Goal: Book appointment/travel/reservation

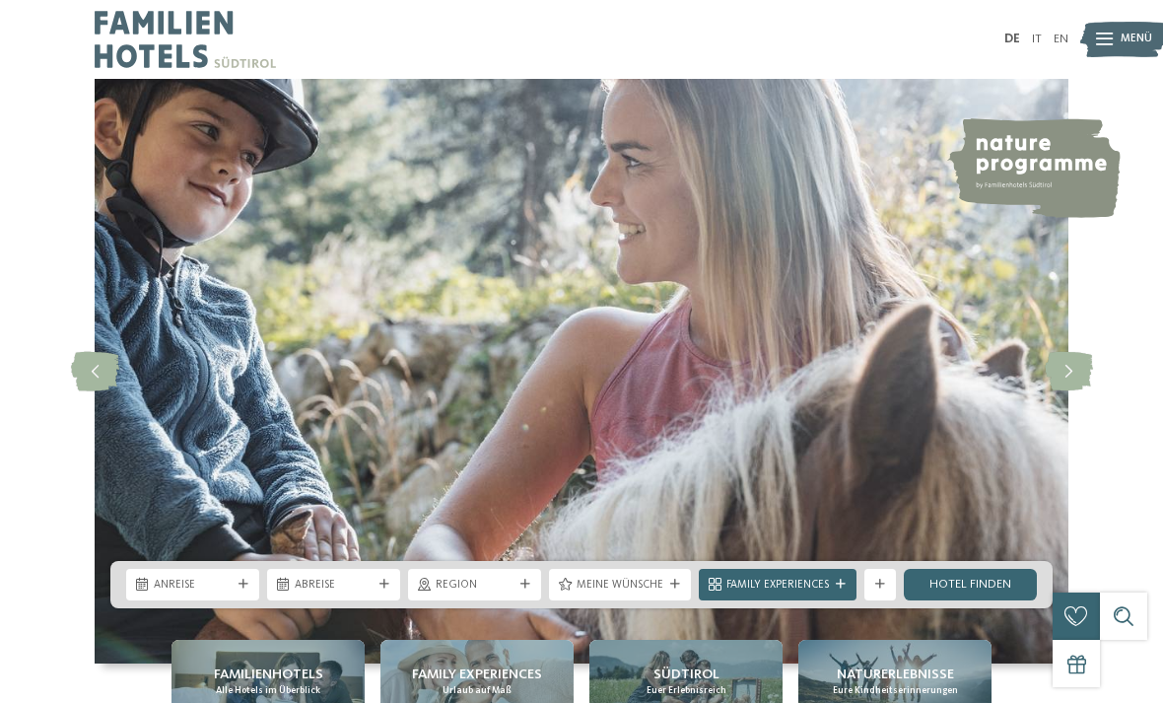
click at [1016, 35] on link "DE" at bounding box center [1012, 39] width 16 height 13
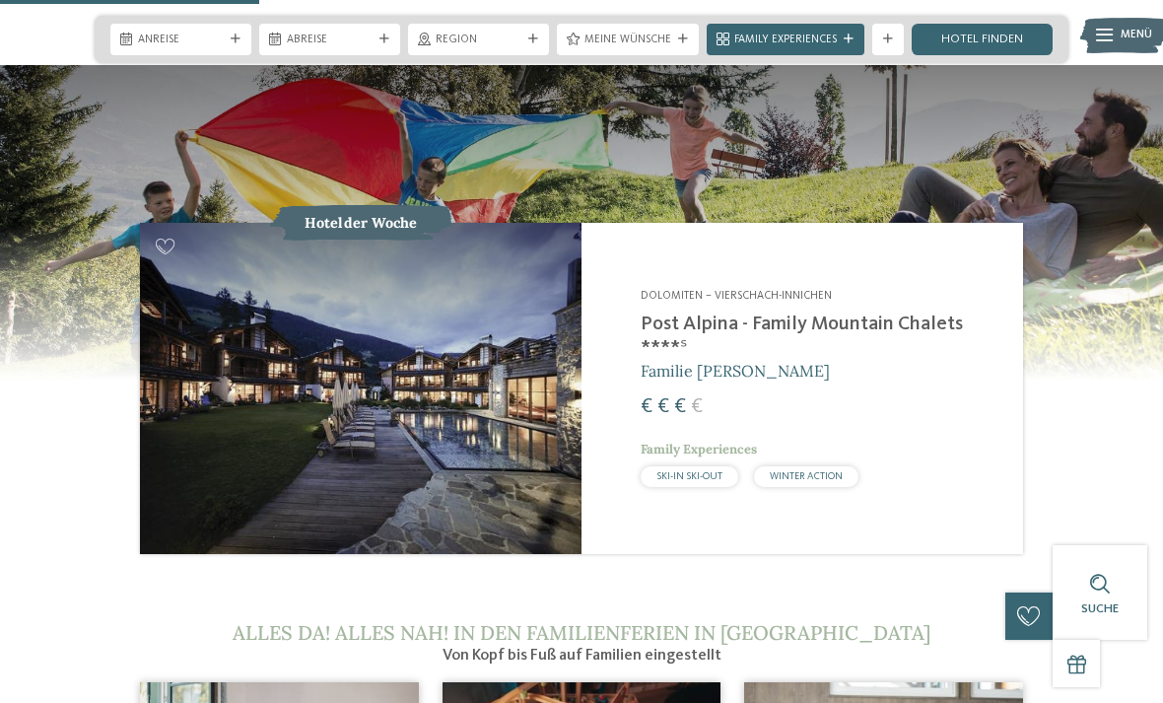
scroll to position [1539, 0]
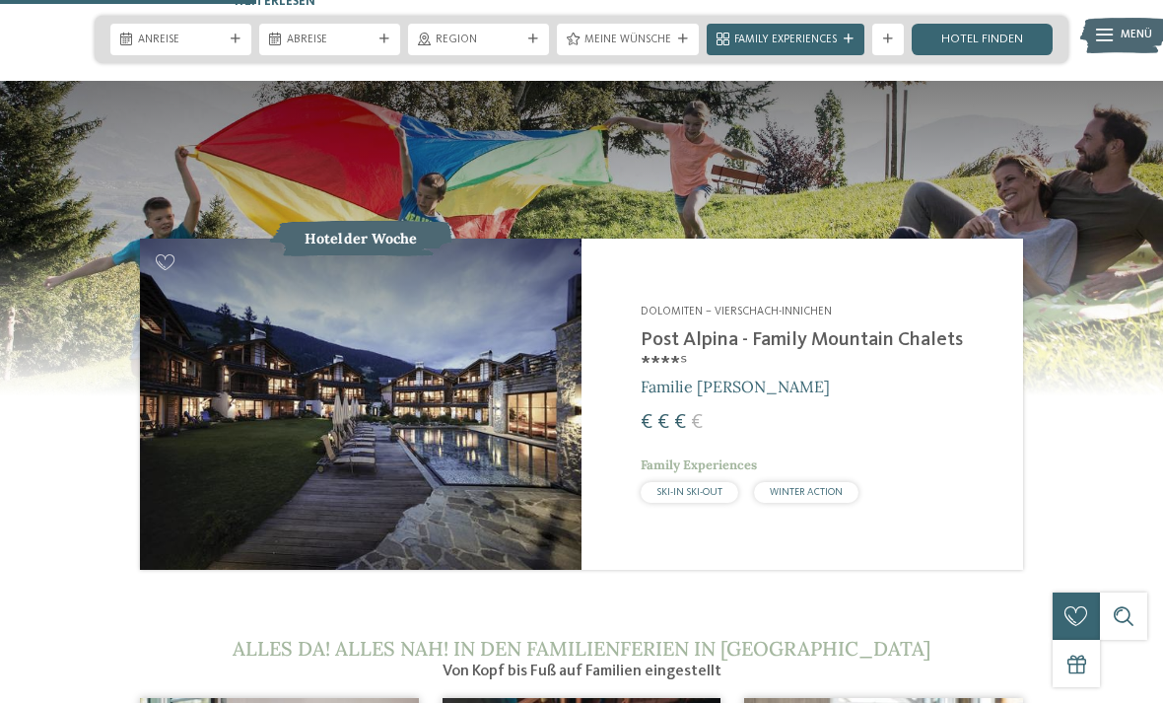
click at [219, 423] on img at bounding box center [360, 403] width 441 height 331
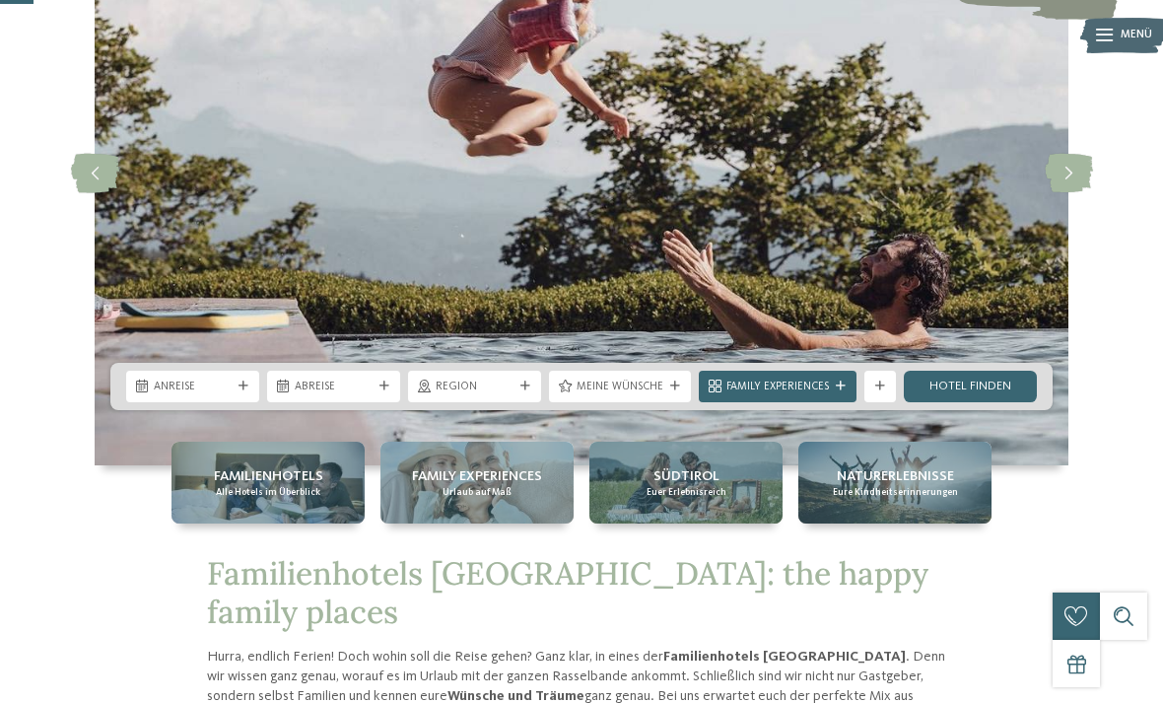
scroll to position [201, 0]
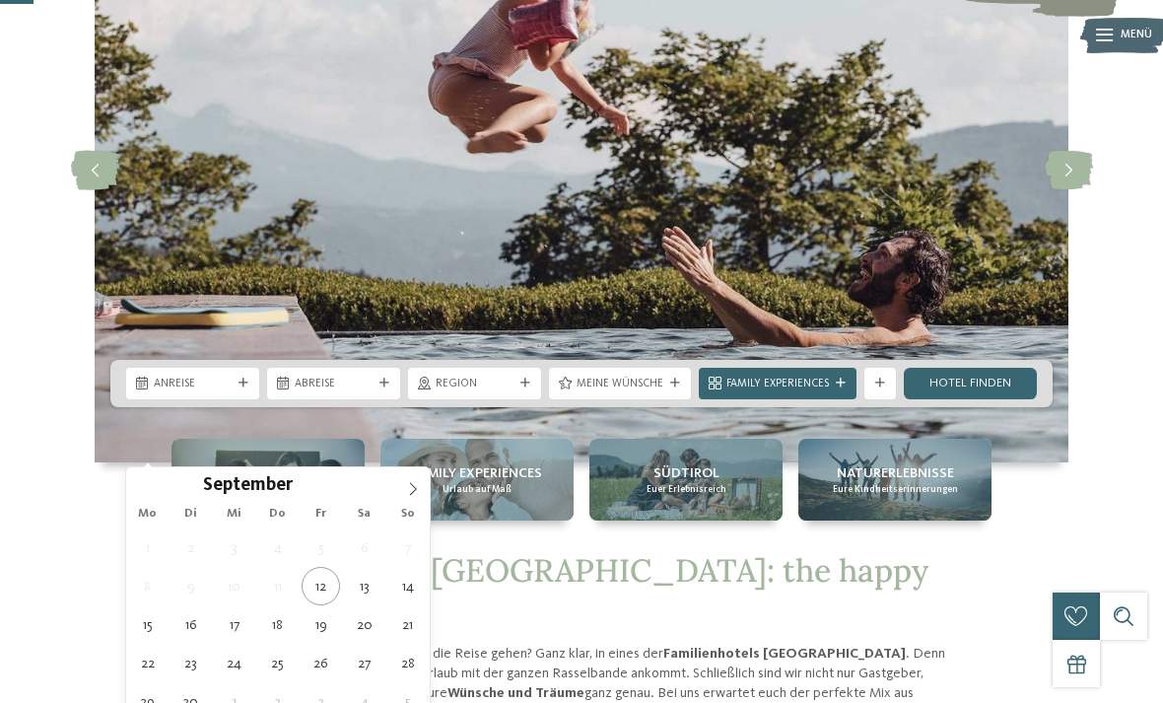
click at [413, 486] on icon at bounding box center [413, 489] width 14 height 14
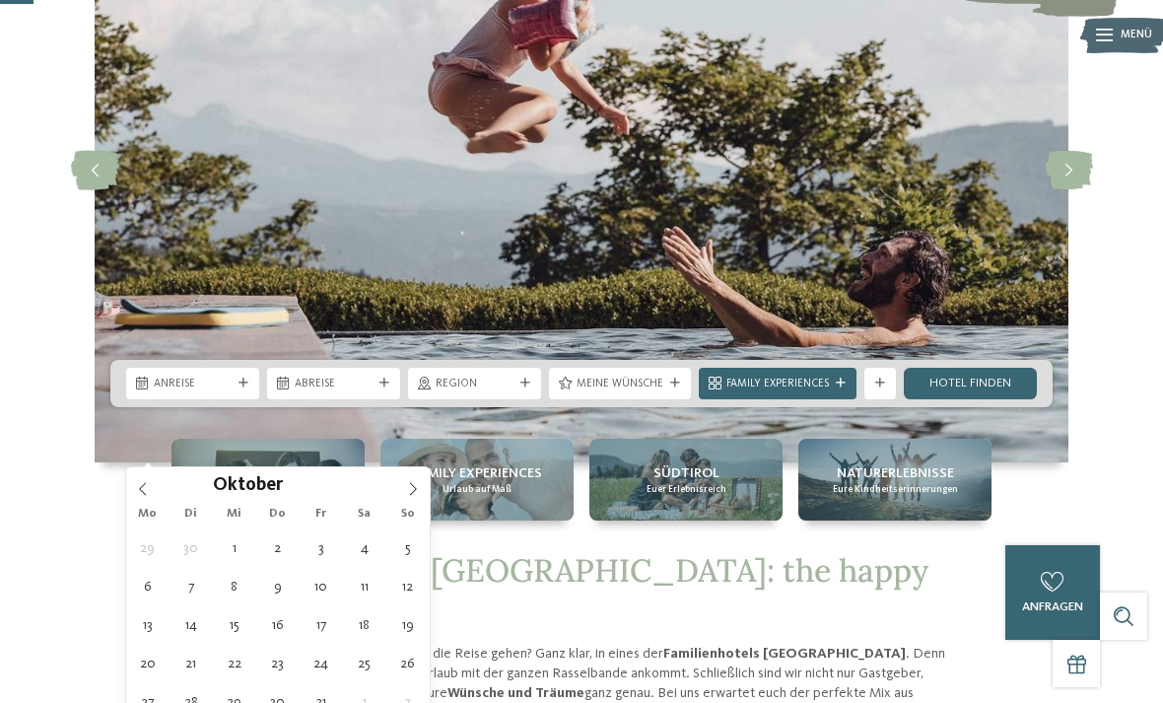
type div "[DATE]"
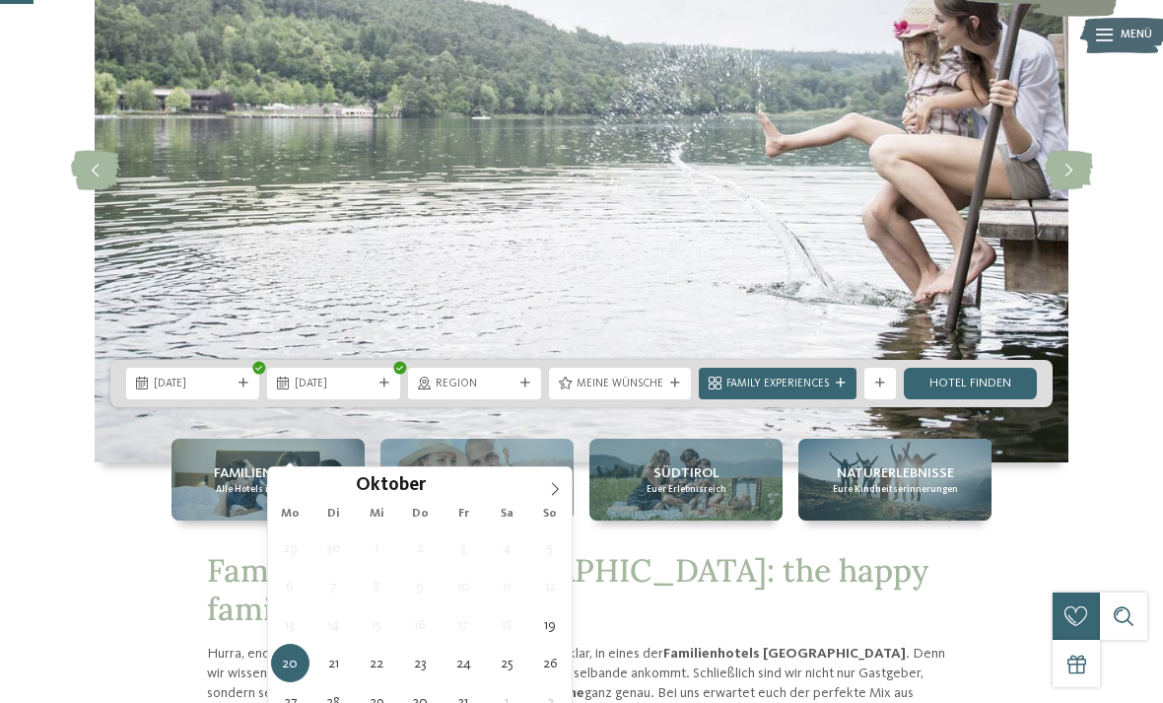
type div "[DATE]"
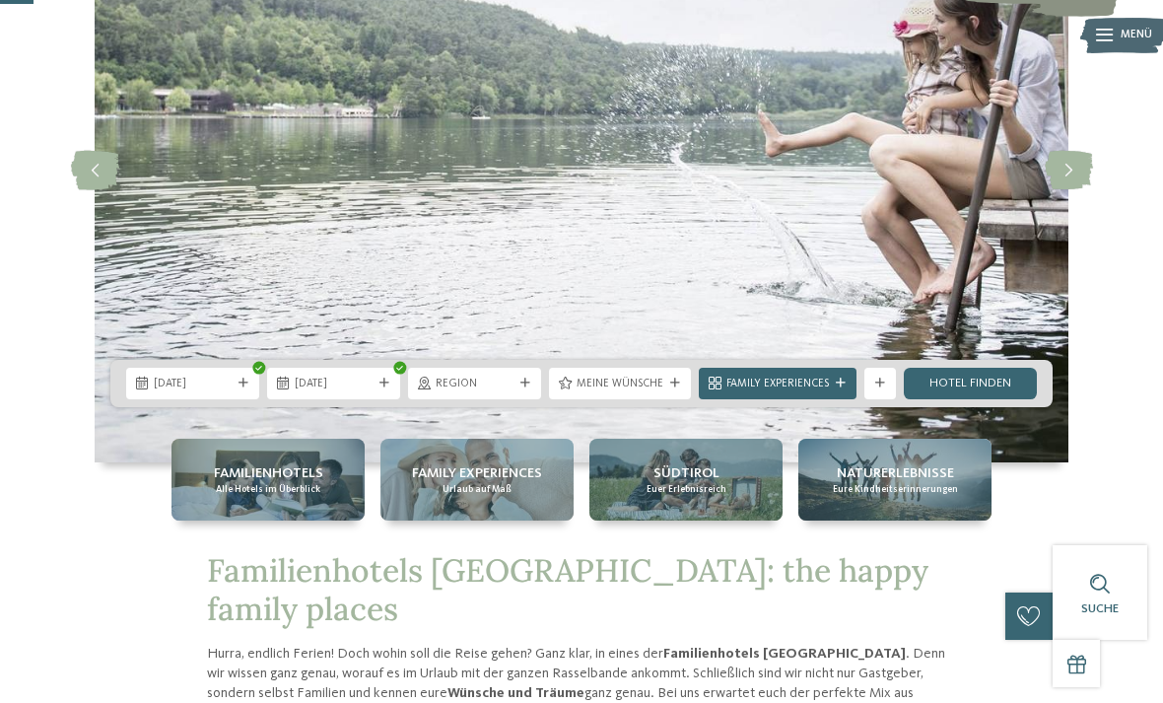
click at [884, 388] on div at bounding box center [880, 383] width 16 height 10
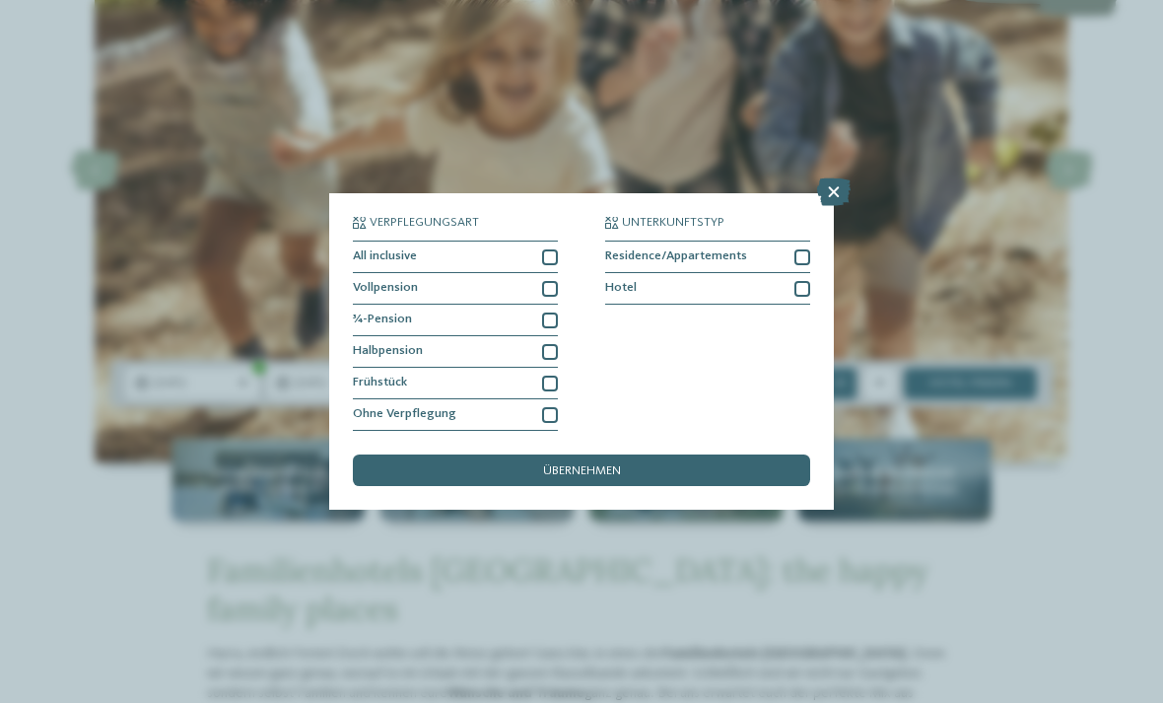
click at [835, 178] on icon at bounding box center [833, 192] width 33 height 28
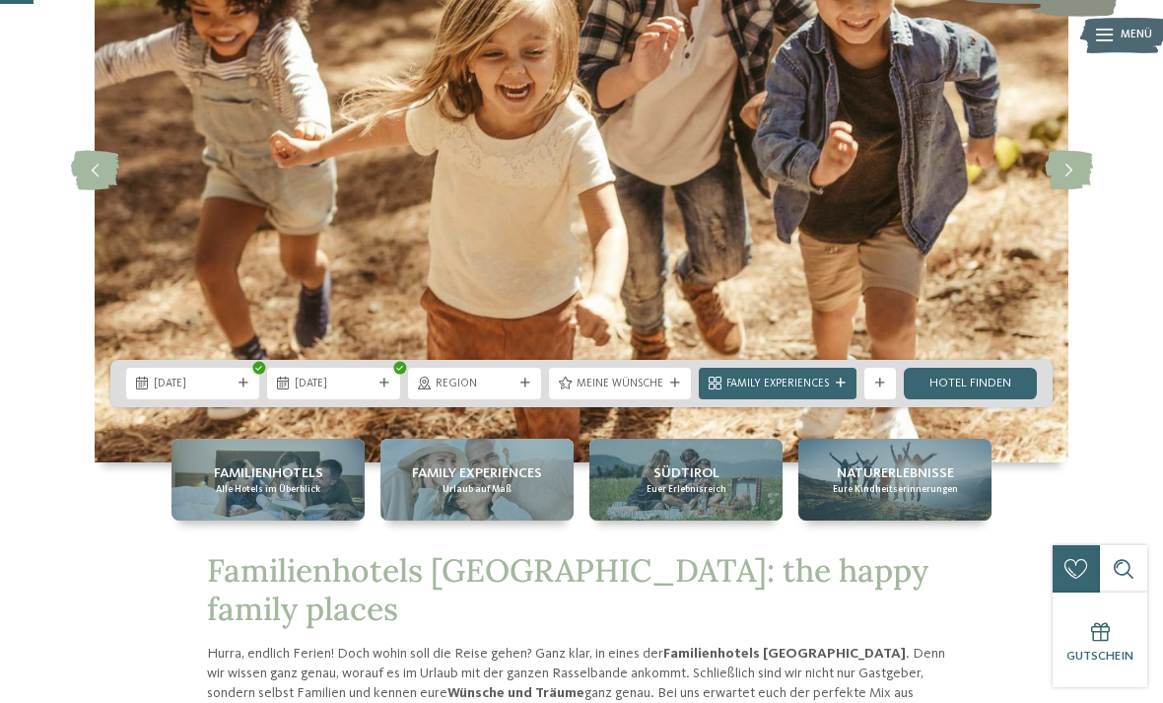
click at [629, 392] on span "Meine Wünsche" at bounding box center [619, 384] width 87 height 16
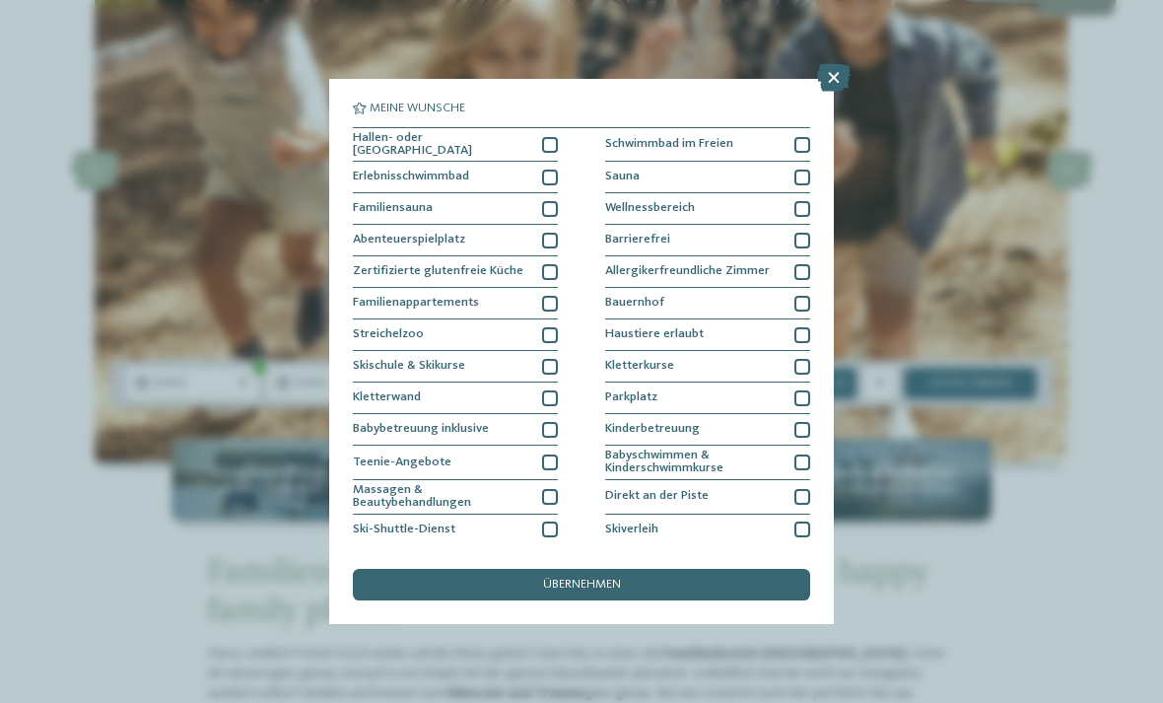
click at [828, 87] on icon at bounding box center [833, 78] width 33 height 28
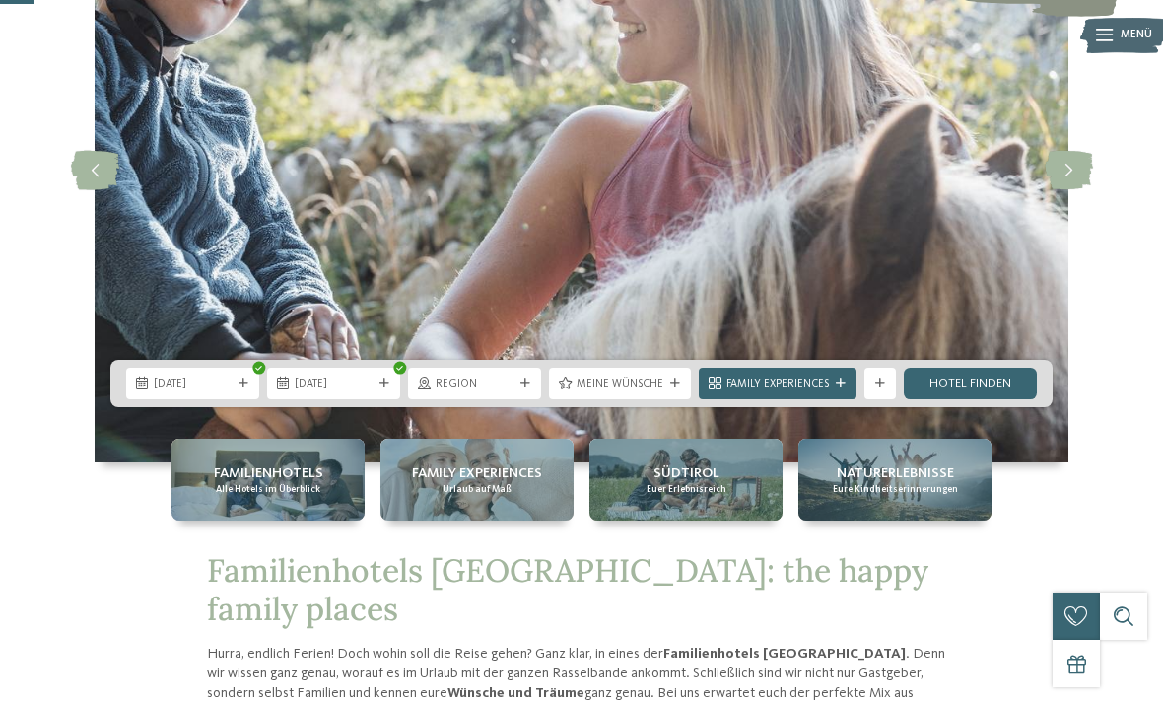
click at [966, 399] on link "Hotel finden" at bounding box center [970, 384] width 133 height 32
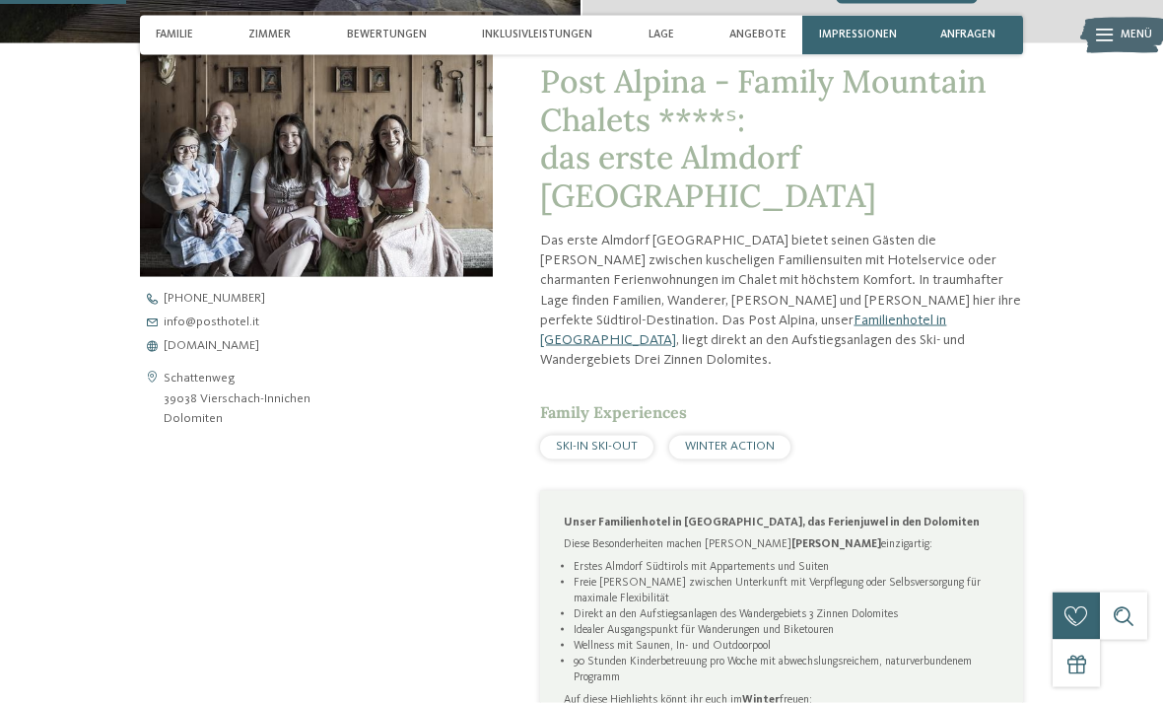
scroll to position [608, 0]
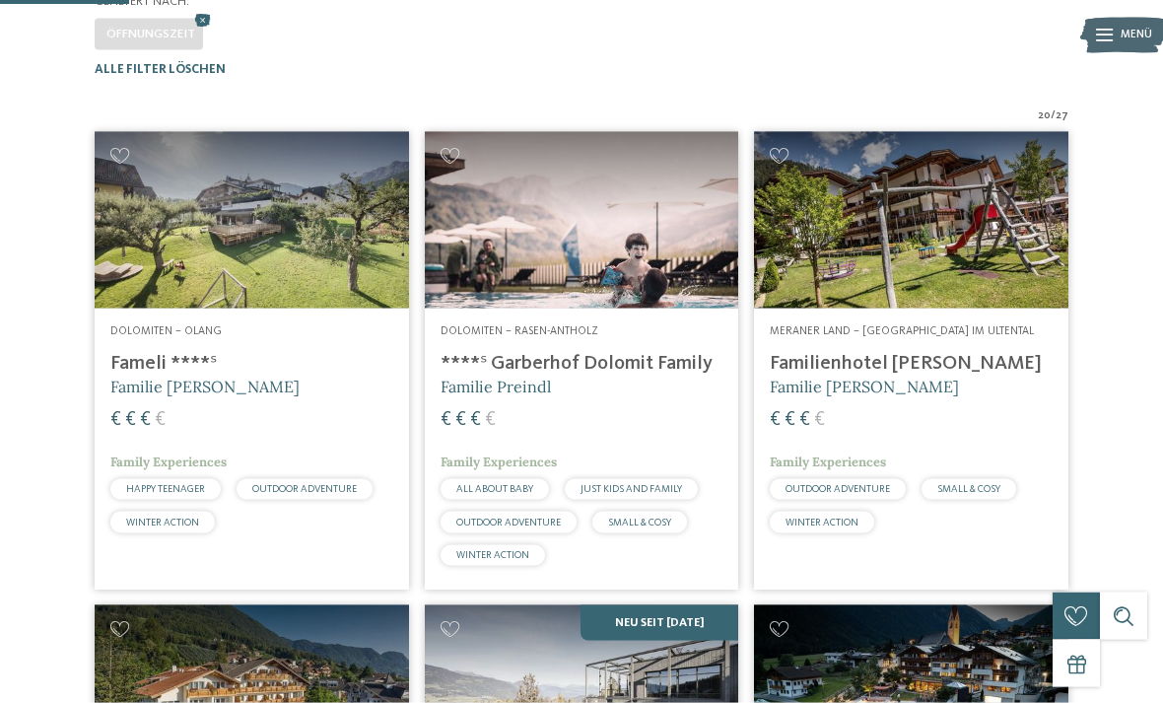
scroll to position [423, 0]
